Goal: Navigation & Orientation: Find specific page/section

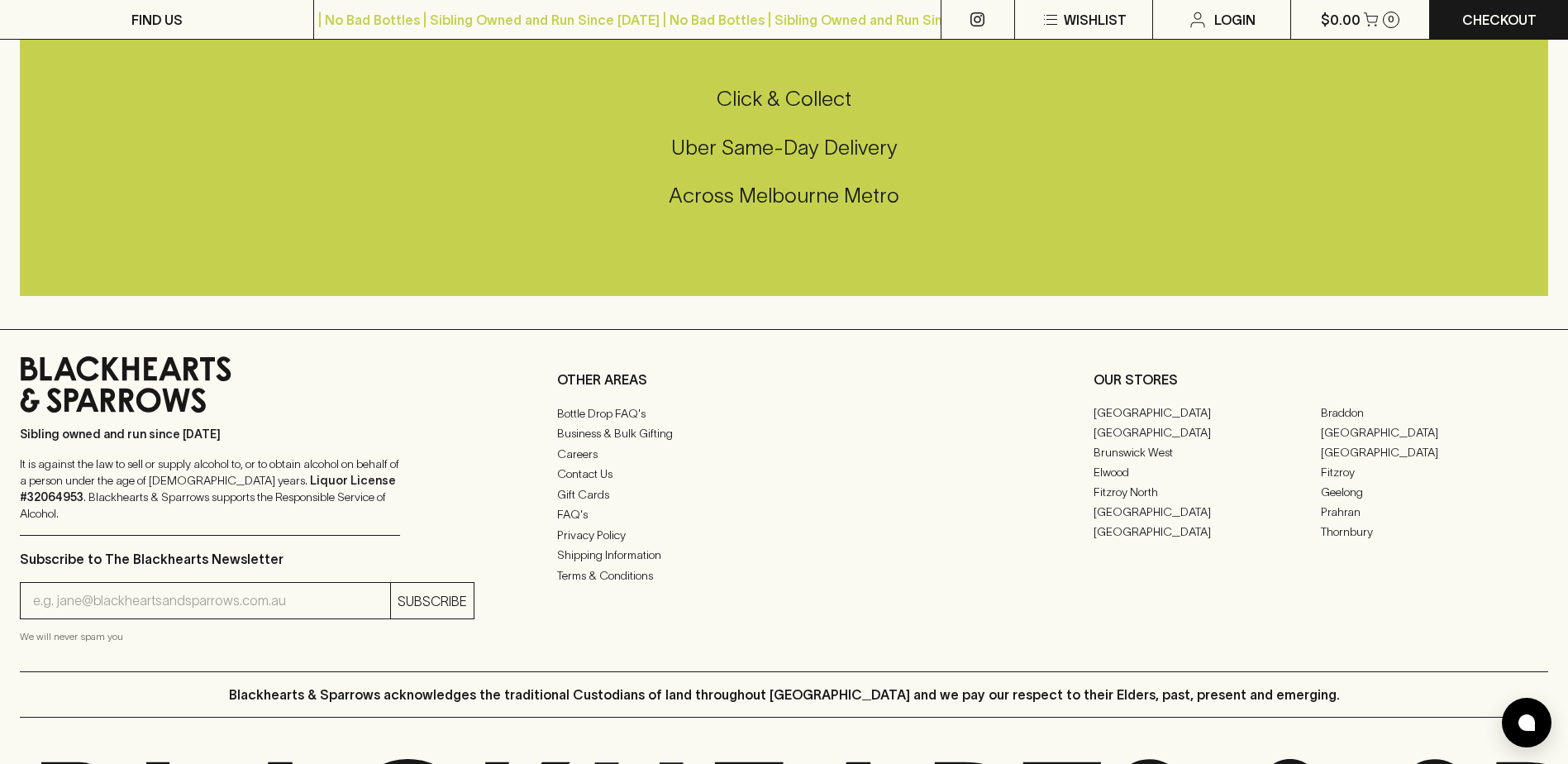
scroll to position [4110, 0]
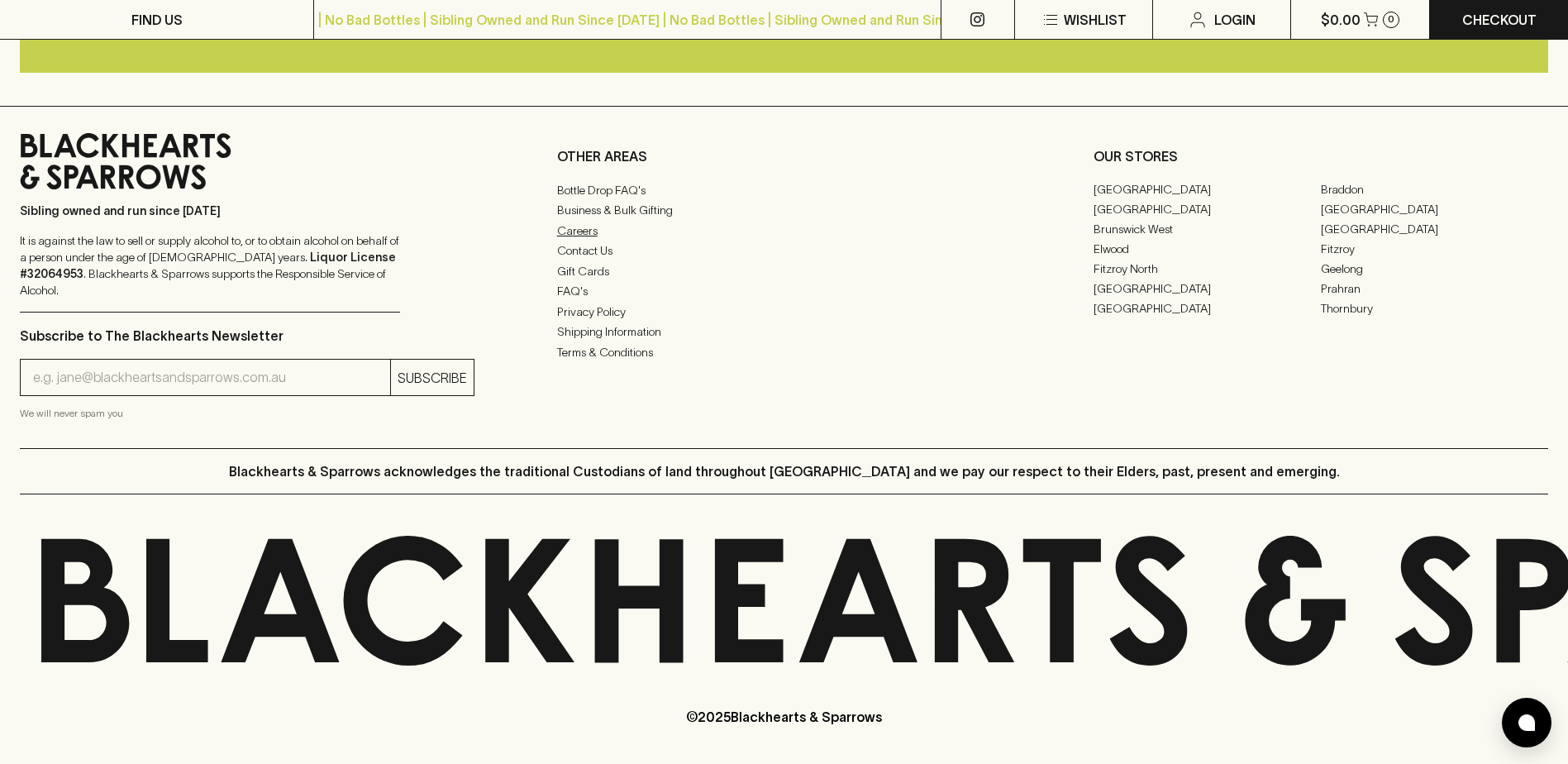
click at [586, 241] on link "Careers" at bounding box center [784, 230] width 455 height 20
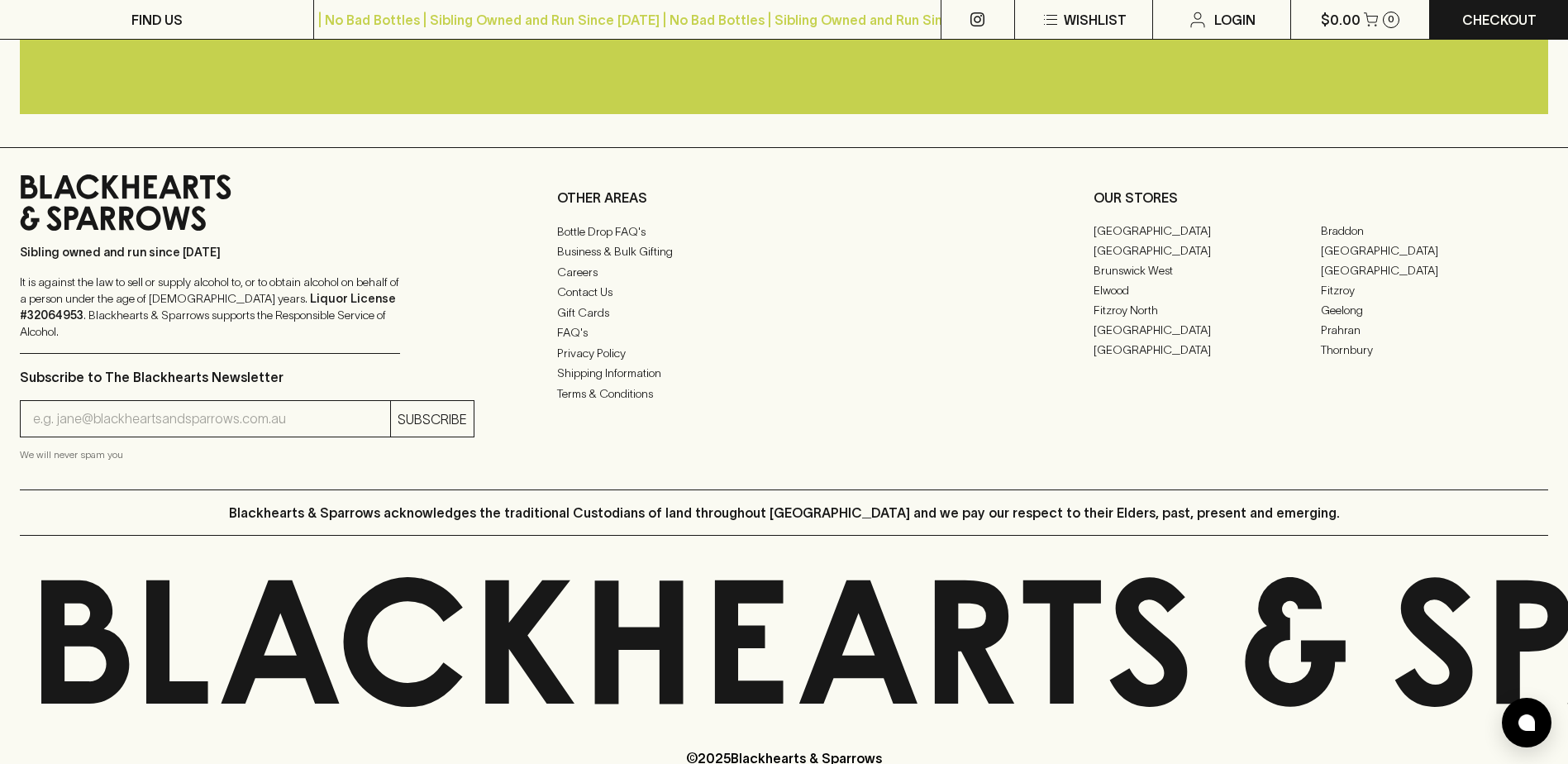
scroll to position [4050, 0]
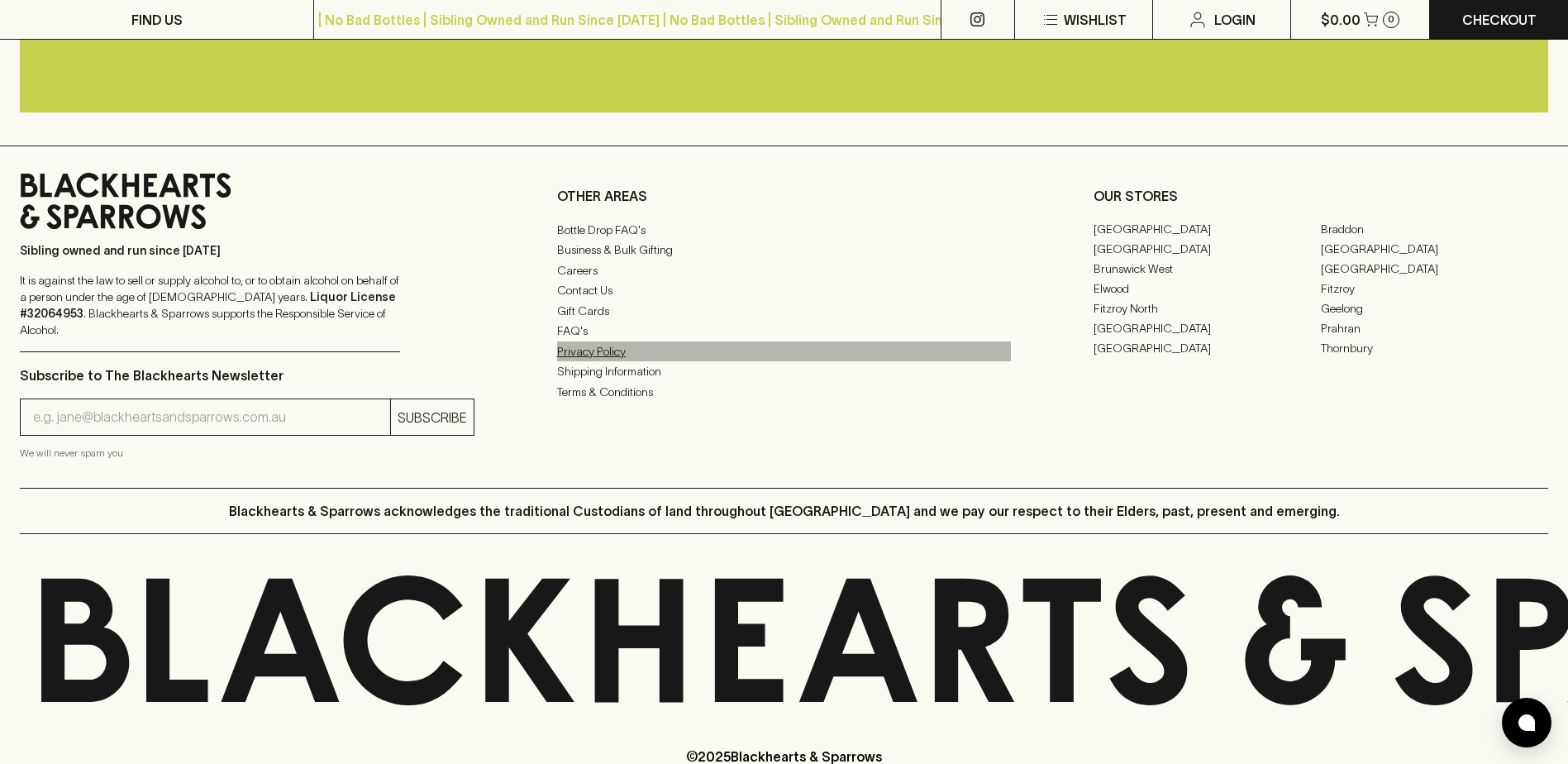
click at [598, 361] on link "Privacy Policy" at bounding box center [784, 351] width 455 height 20
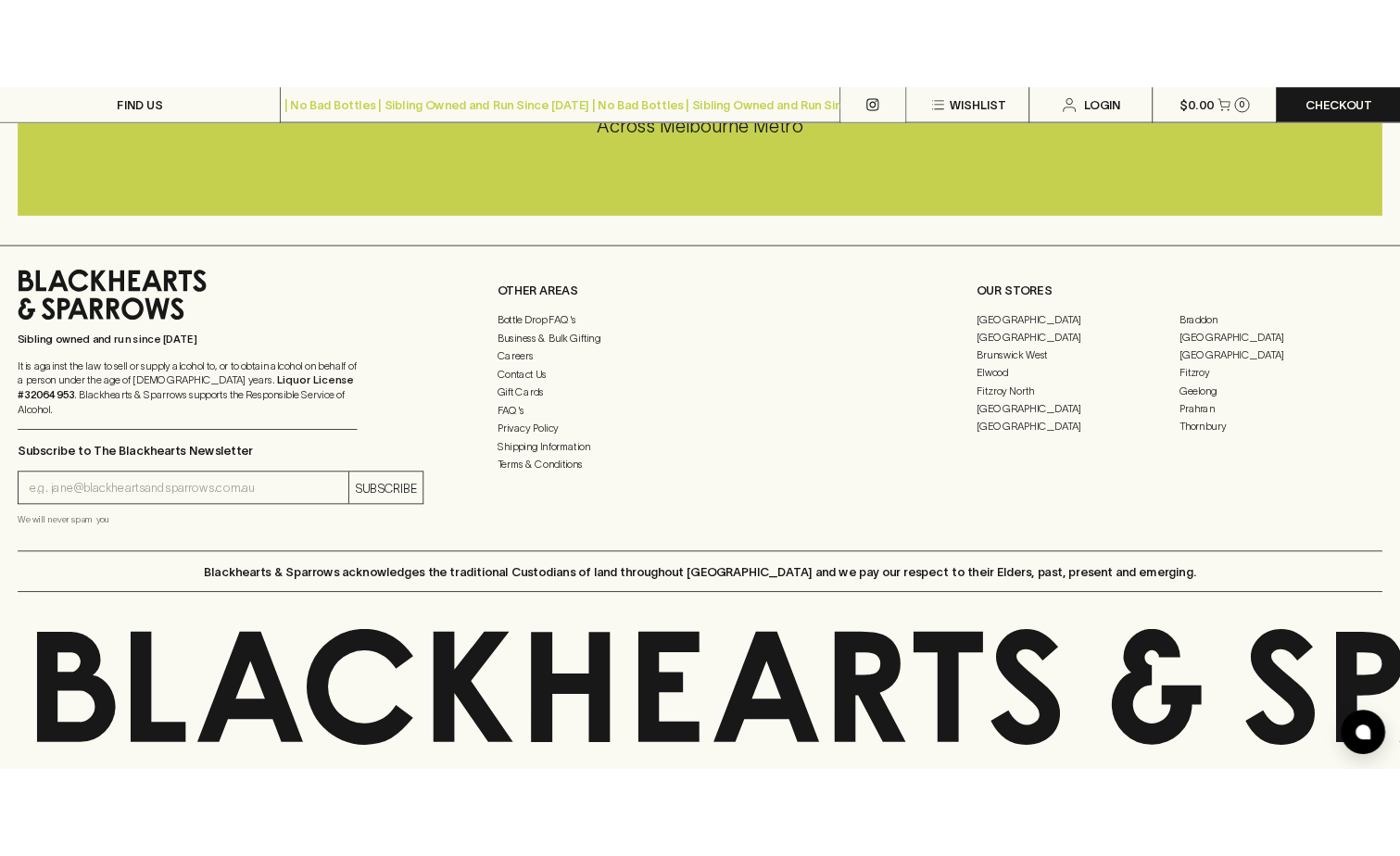
scroll to position [2223, 0]
